Goal: Find specific page/section: Find specific page/section

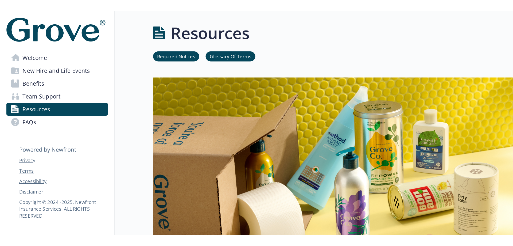
scroll to position [187, 0]
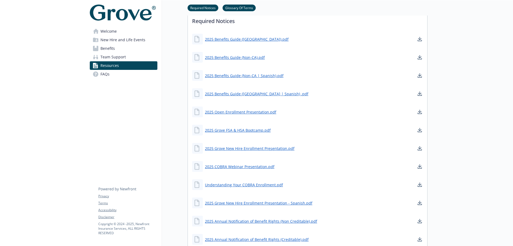
click at [111, 57] on span "Team Support" at bounding box center [112, 57] width 25 height 9
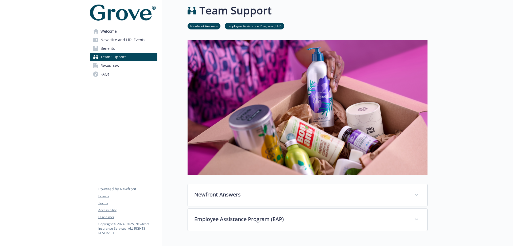
scroll to position [99, 0]
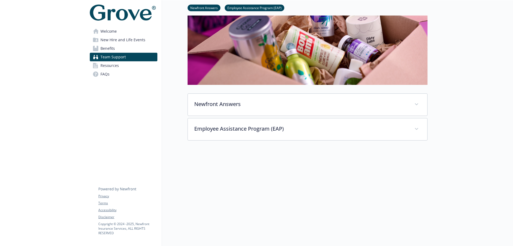
click at [127, 51] on link "Benefits" at bounding box center [124, 48] width 68 height 9
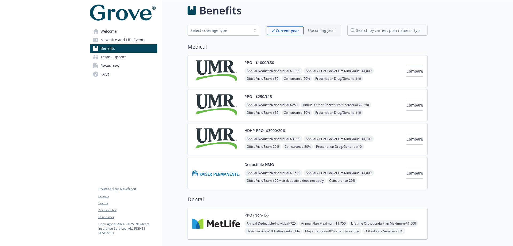
scroll to position [99, 0]
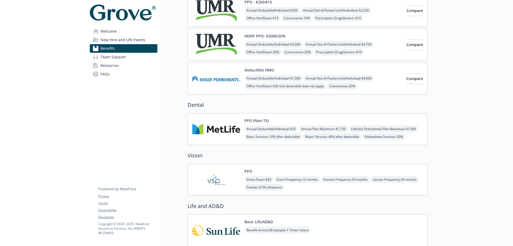
click at [123, 40] on span "New Hire and Life Events" at bounding box center [122, 40] width 45 height 9
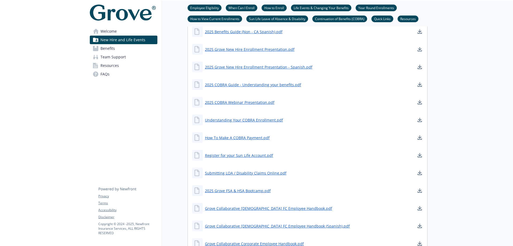
scroll to position [553, 0]
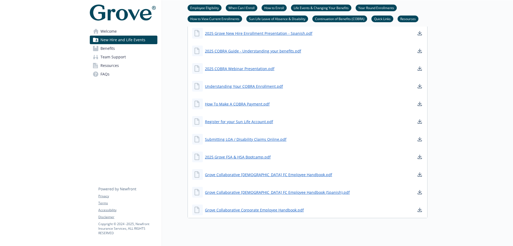
click at [126, 52] on link "Benefits" at bounding box center [124, 48] width 68 height 9
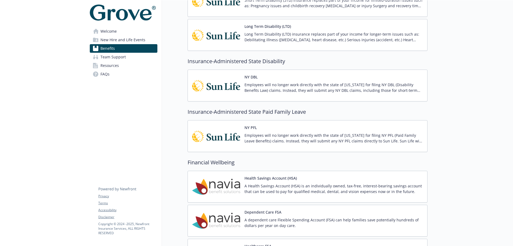
scroll to position [286, 0]
